Goal: Task Accomplishment & Management: Use online tool/utility

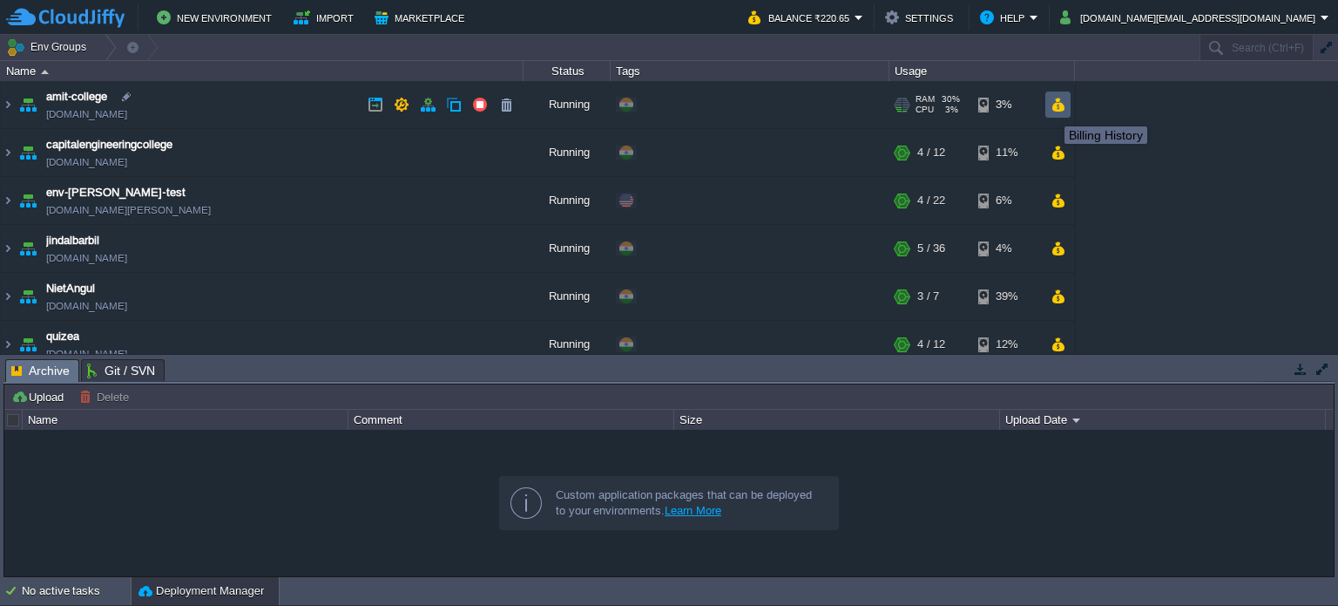
click at [1056, 105] on button "button" at bounding box center [1058, 105] width 15 height 16
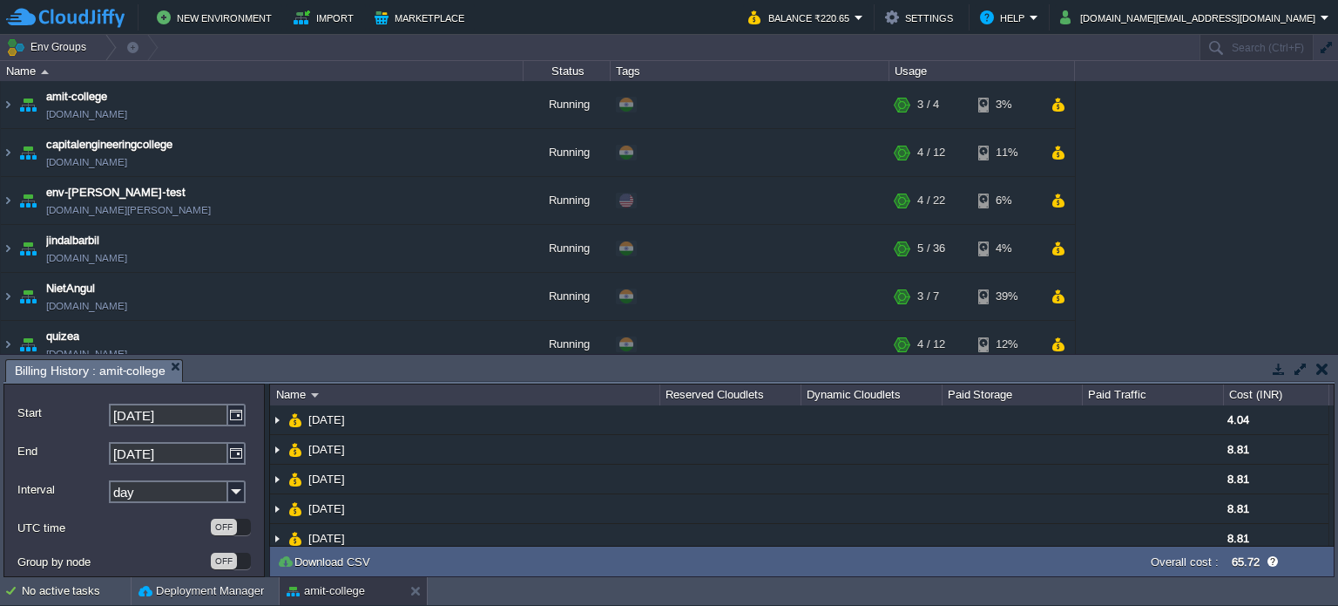
click at [1051, 151] on button "button" at bounding box center [1058, 153] width 15 height 16
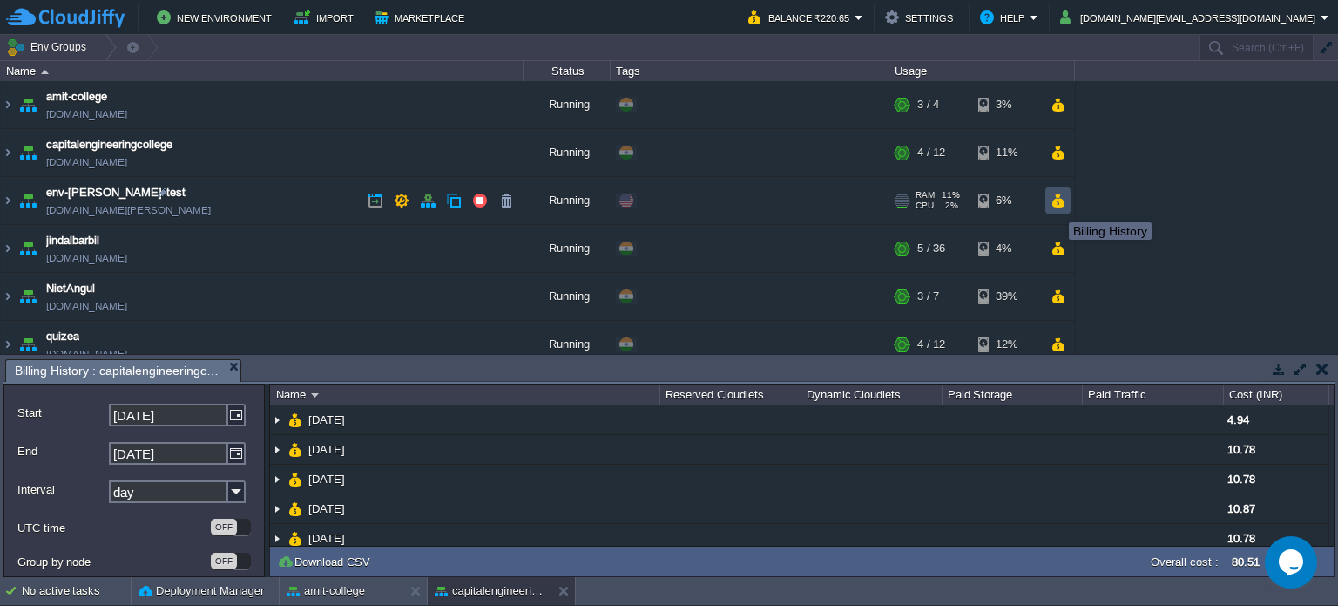
click at [1057, 200] on button "button" at bounding box center [1058, 201] width 15 height 16
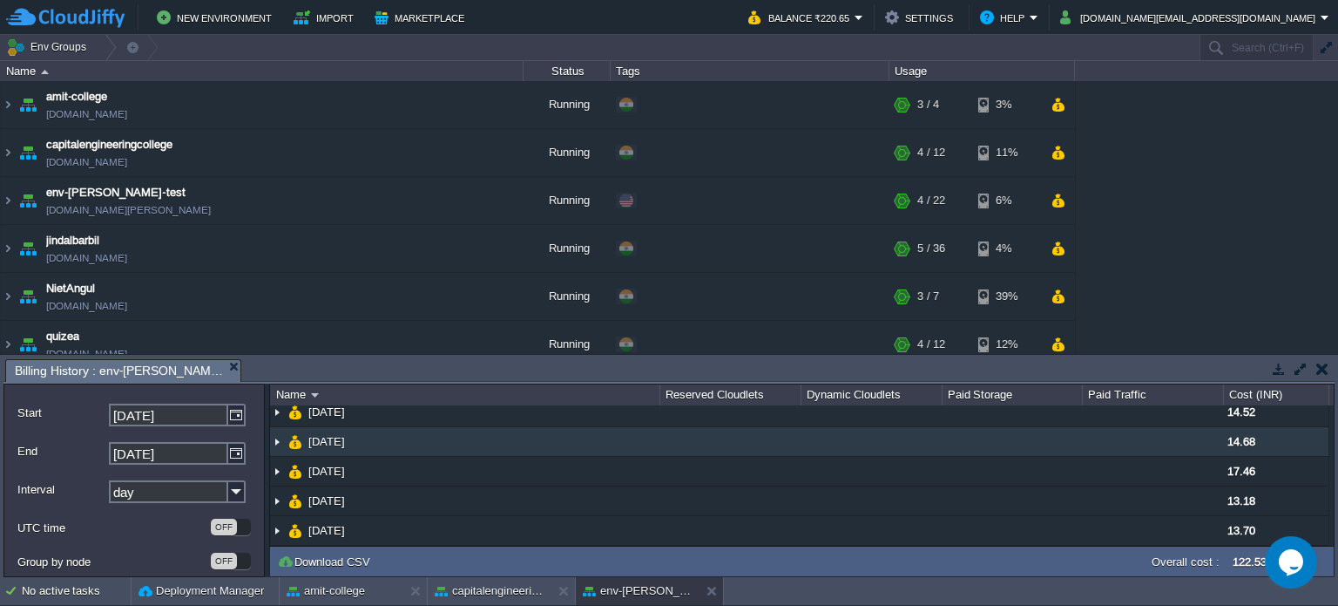
scroll to position [100, 0]
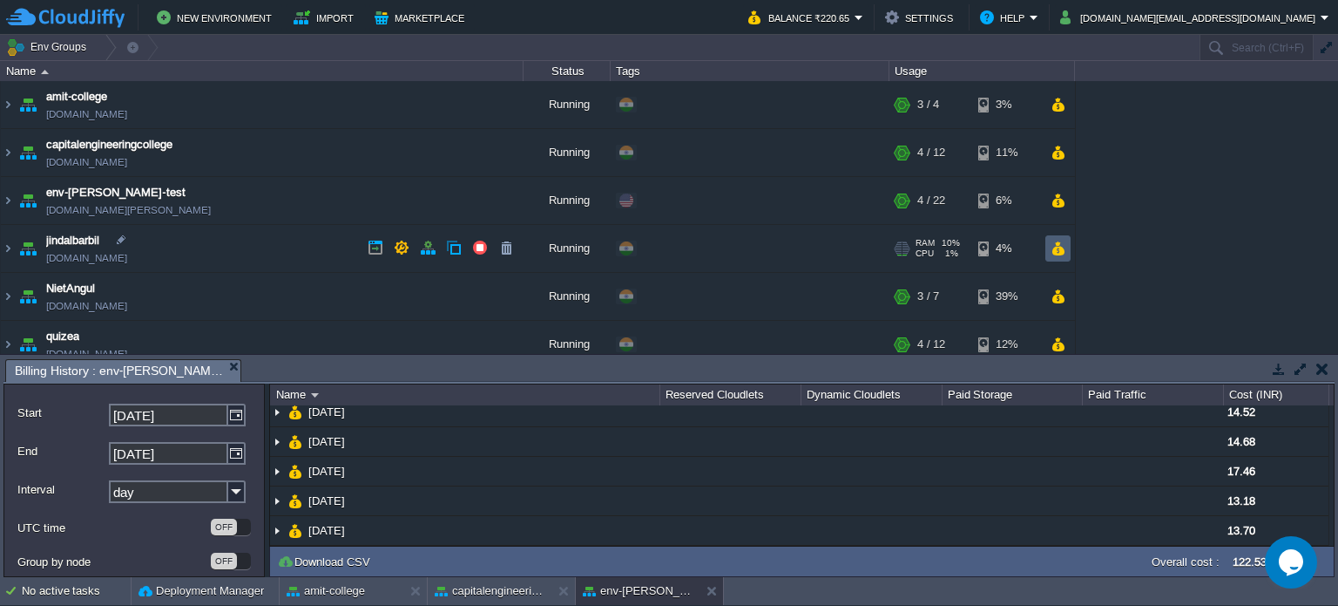
click at [1056, 247] on button "button" at bounding box center [1058, 248] width 15 height 16
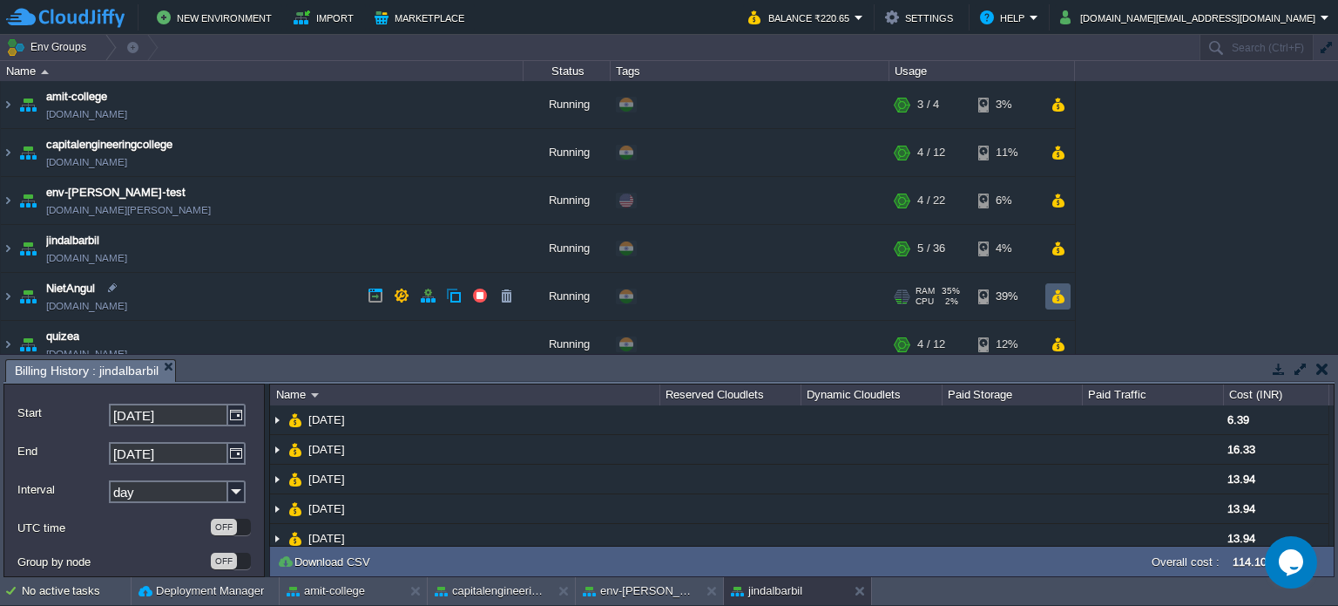
click at [1051, 293] on button "button" at bounding box center [1058, 296] width 15 height 16
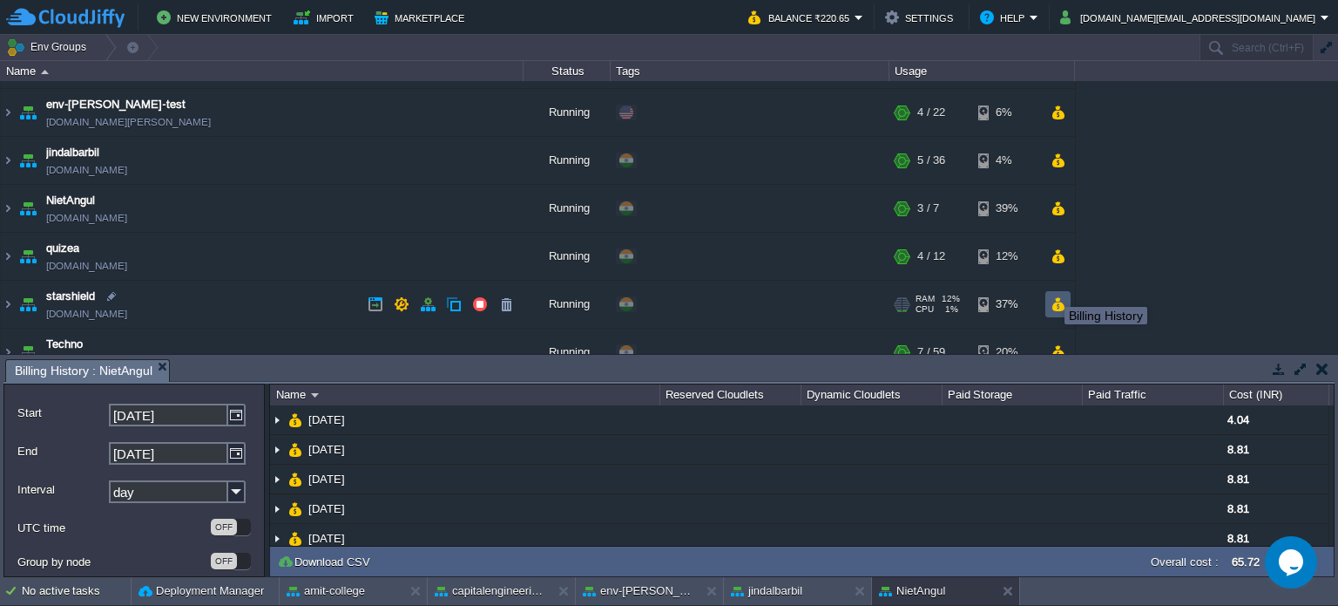
scroll to position [174, 0]
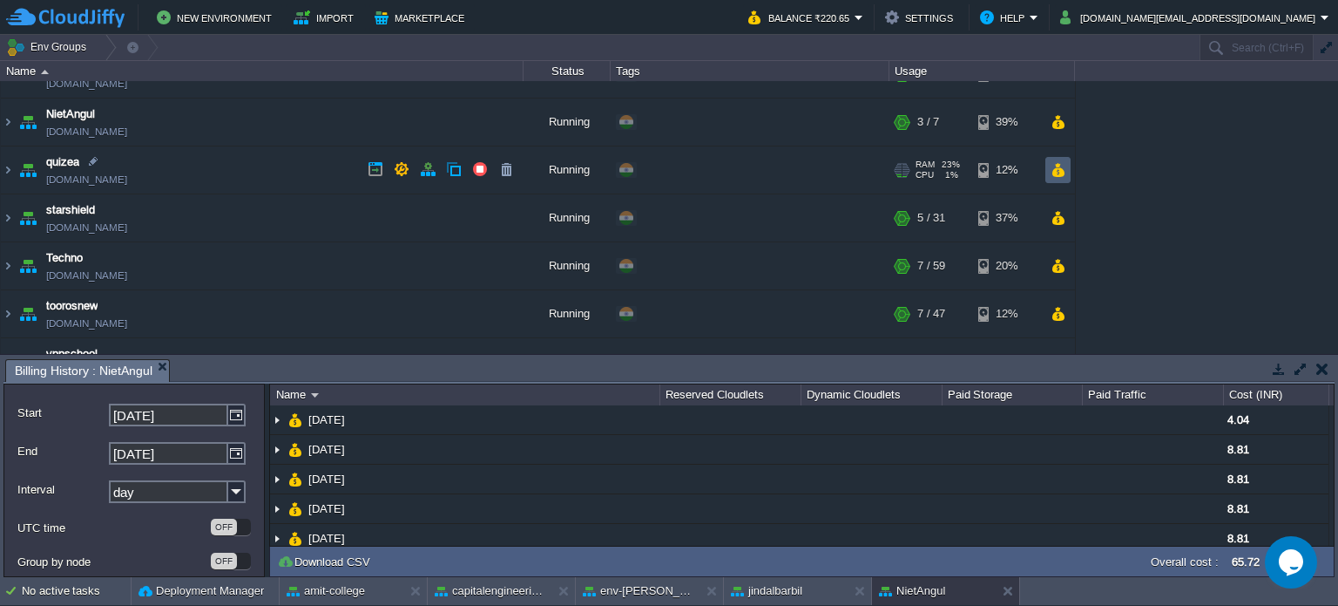
click at [1057, 163] on button "button" at bounding box center [1058, 170] width 15 height 16
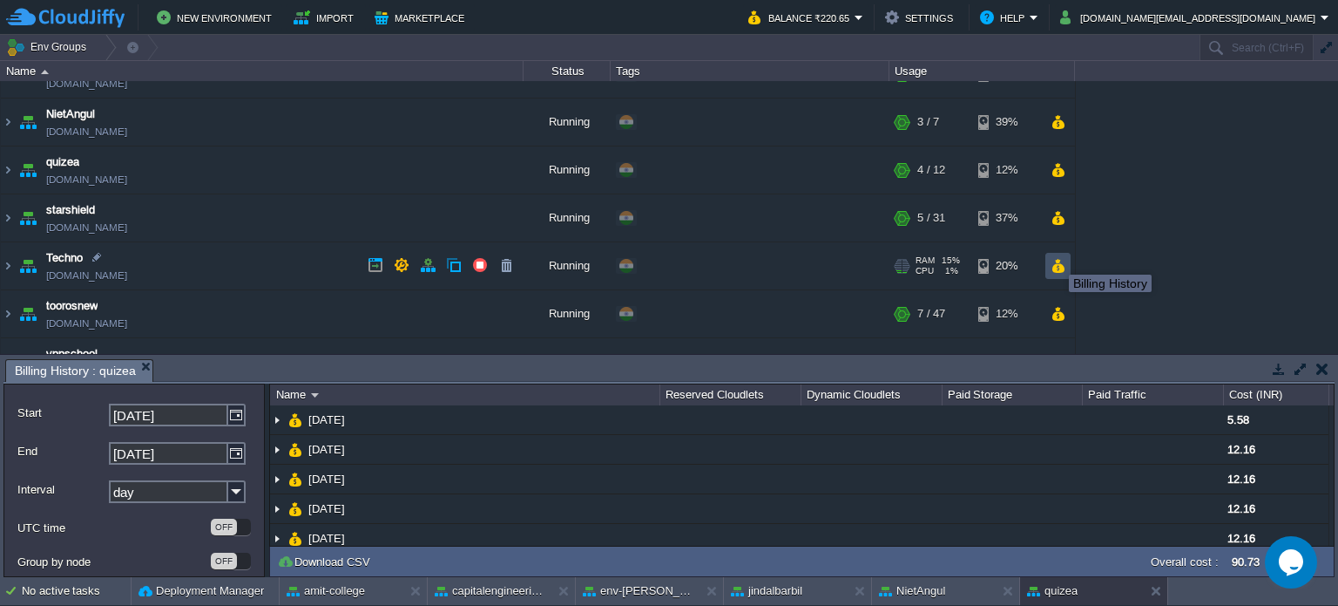
click at [1056, 259] on button "button" at bounding box center [1058, 266] width 15 height 16
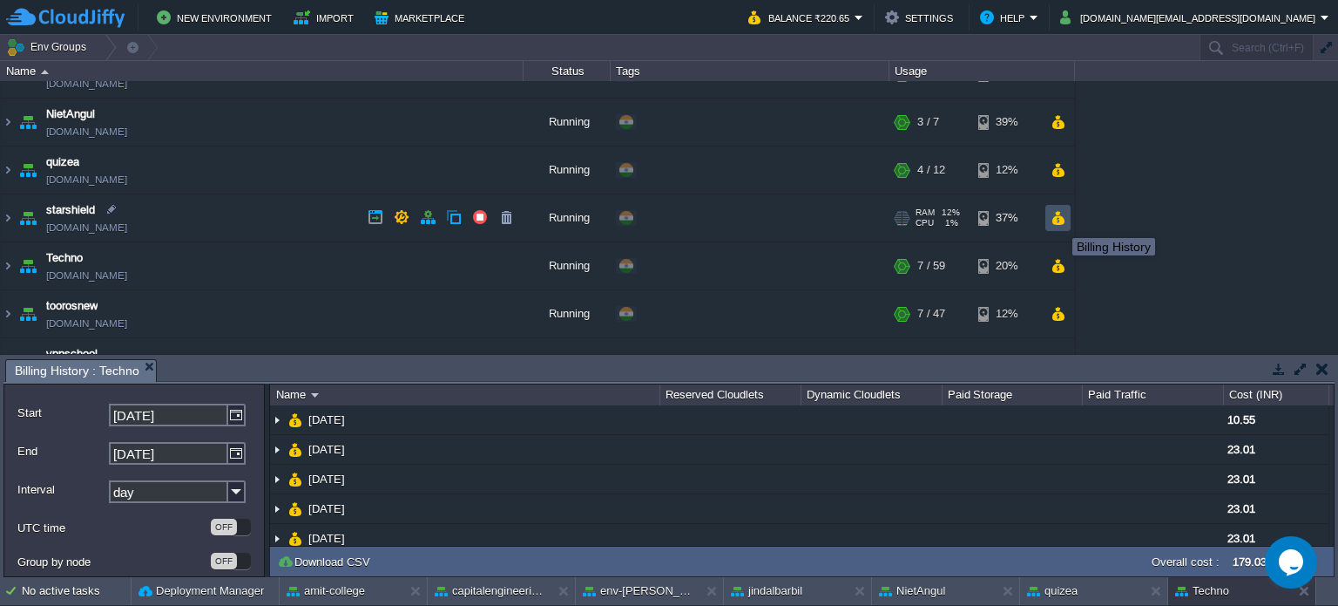
click at [1060, 210] on button "button" at bounding box center [1058, 218] width 15 height 16
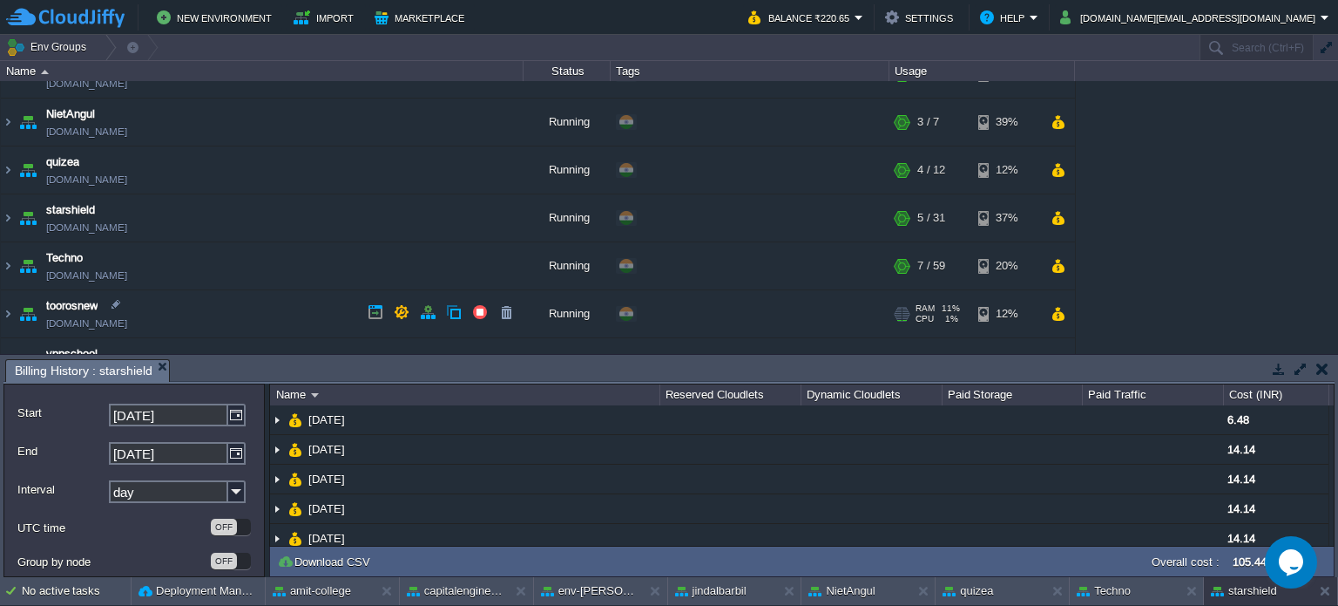
scroll to position [204, 0]
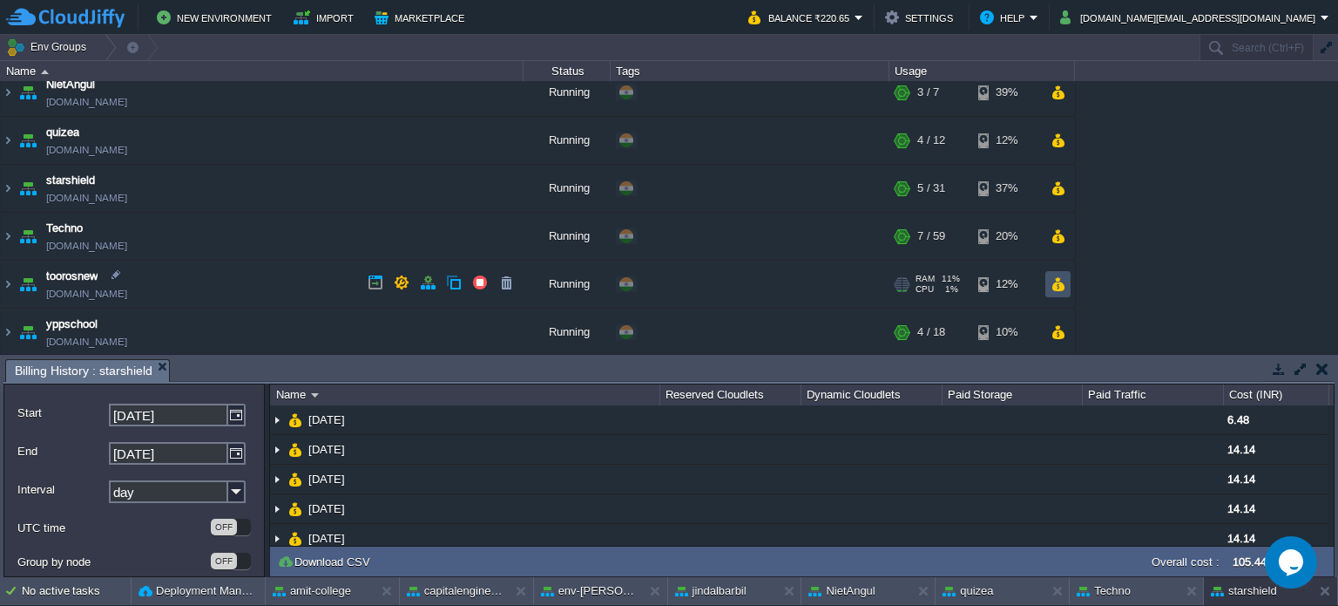
click at [1056, 284] on button "button" at bounding box center [1058, 284] width 15 height 16
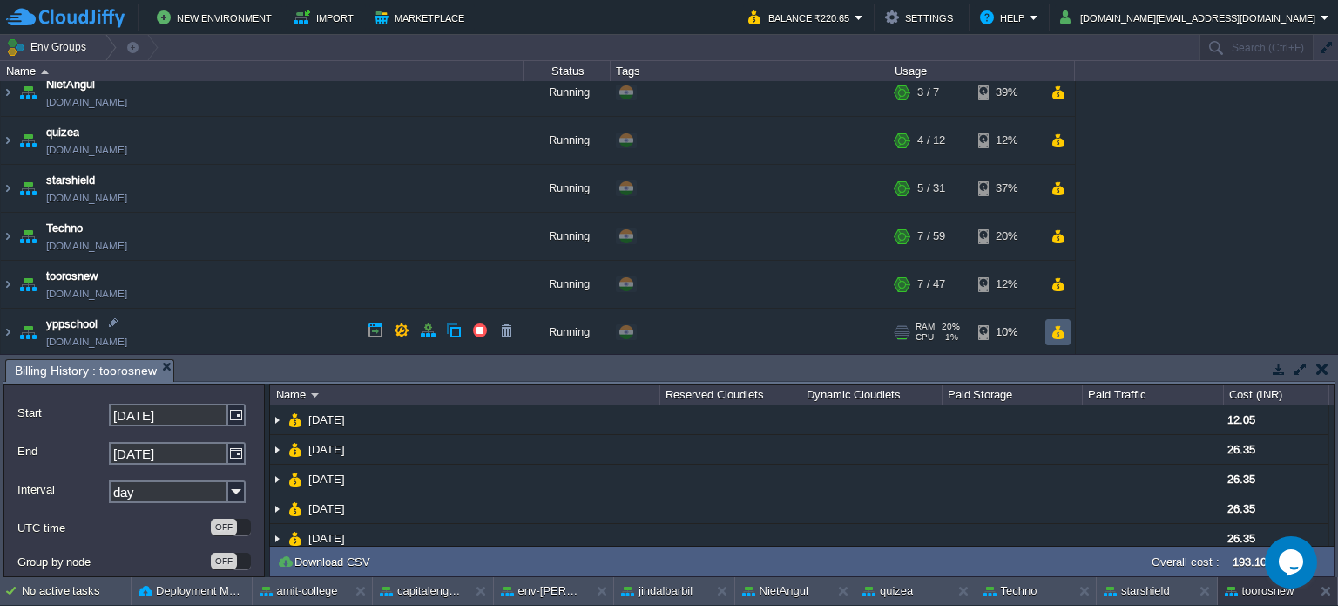
click at [1057, 330] on button "button" at bounding box center [1058, 332] width 15 height 16
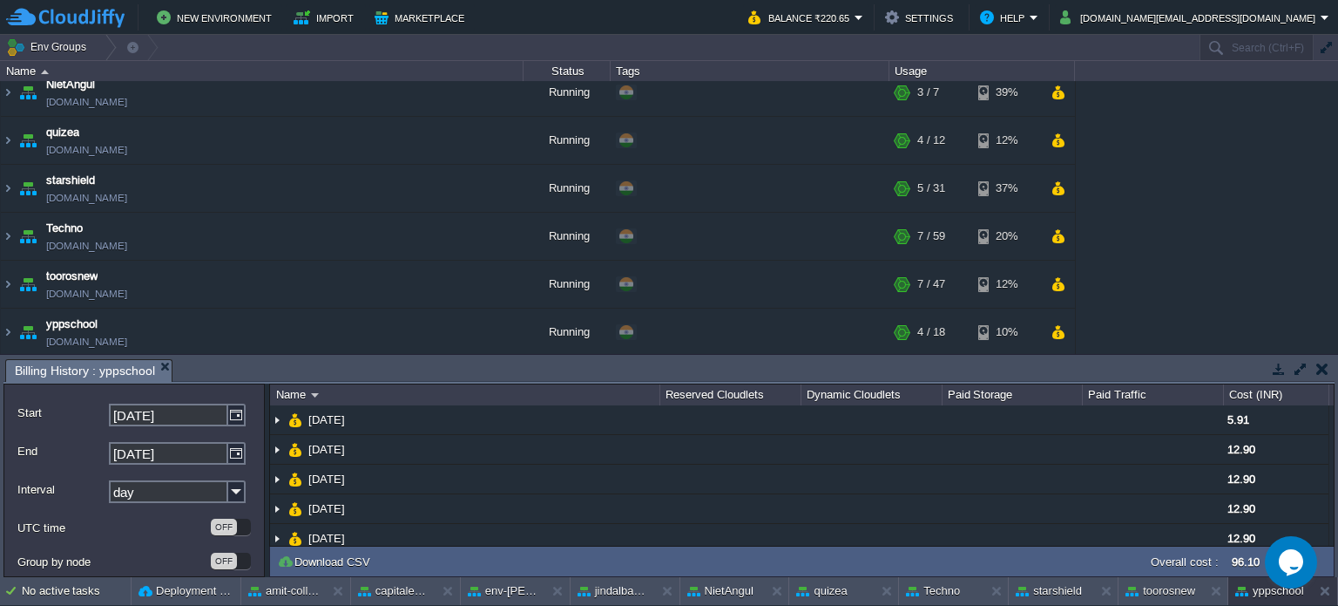
click at [1317, 363] on button "button" at bounding box center [1323, 369] width 12 height 16
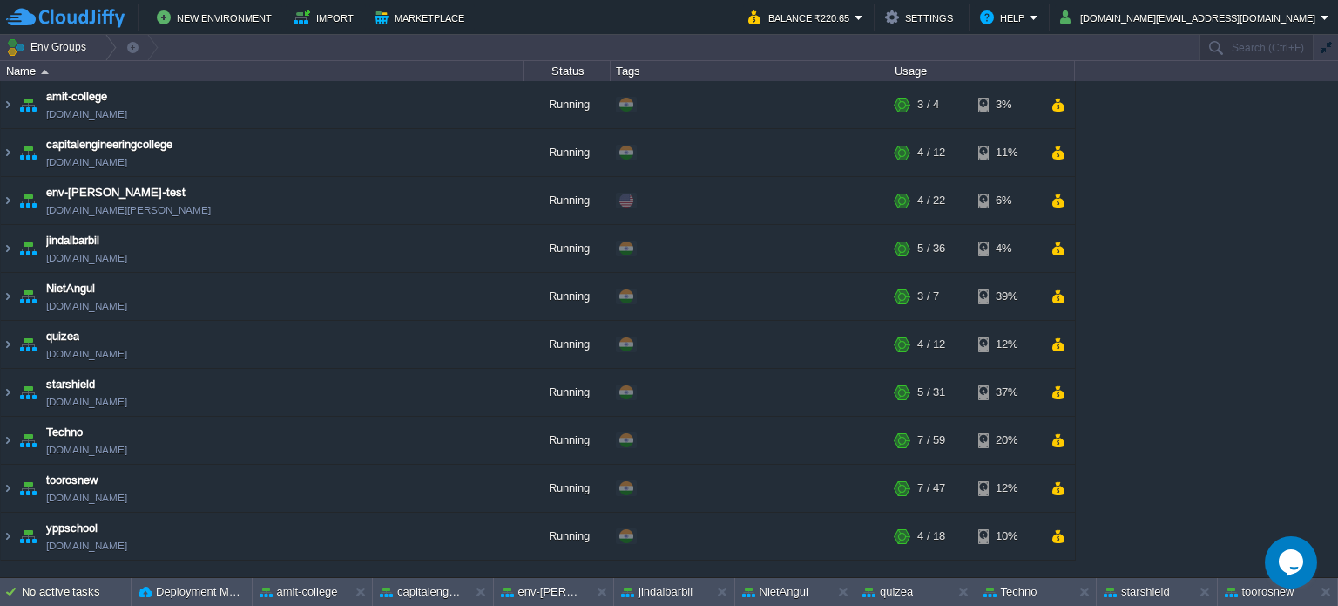
scroll to position [0, 0]
